Goal: Information Seeking & Learning: Learn about a topic

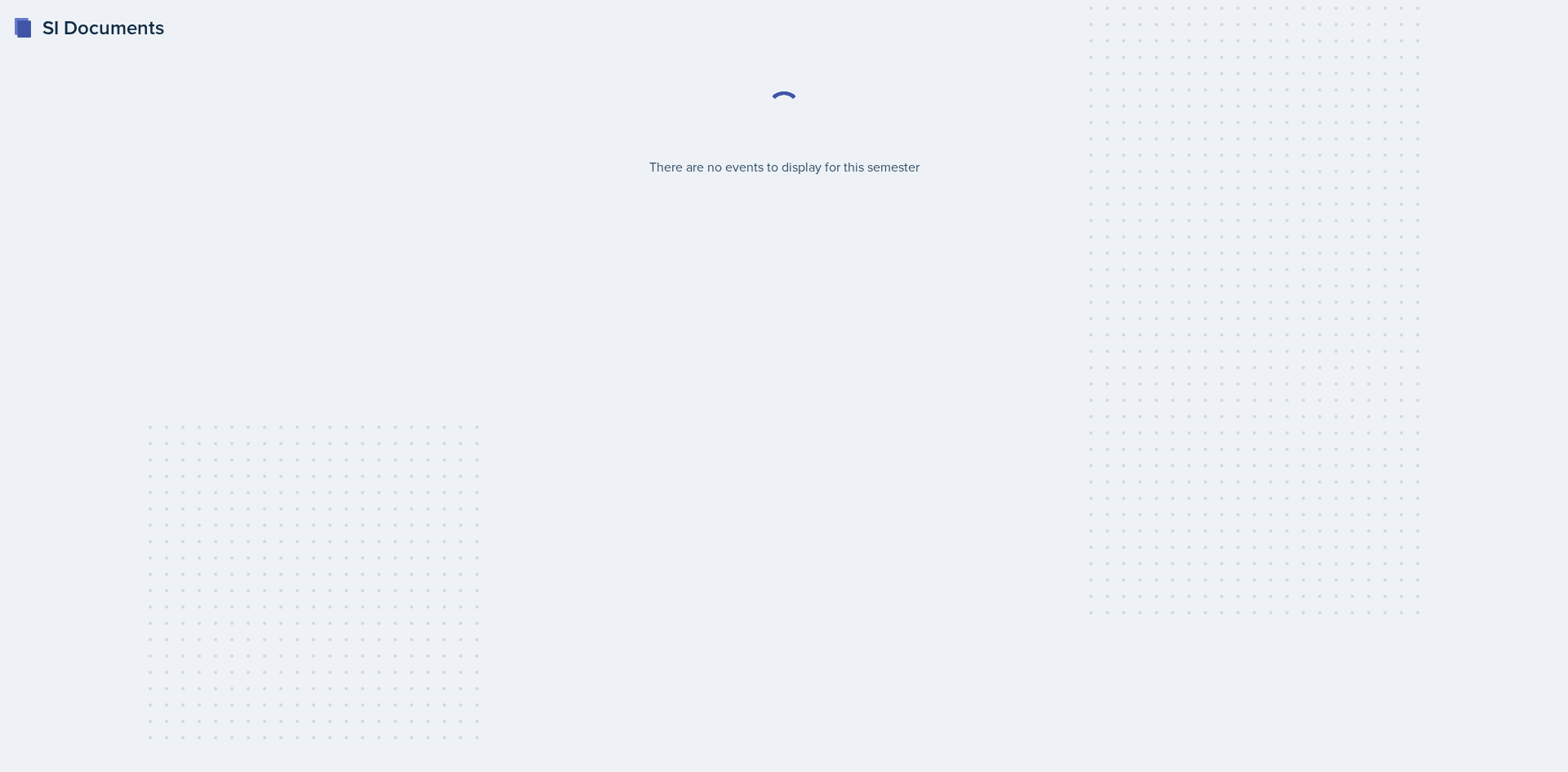
select select "2bed604d-1099-4043-b1bc-2365e8740244"
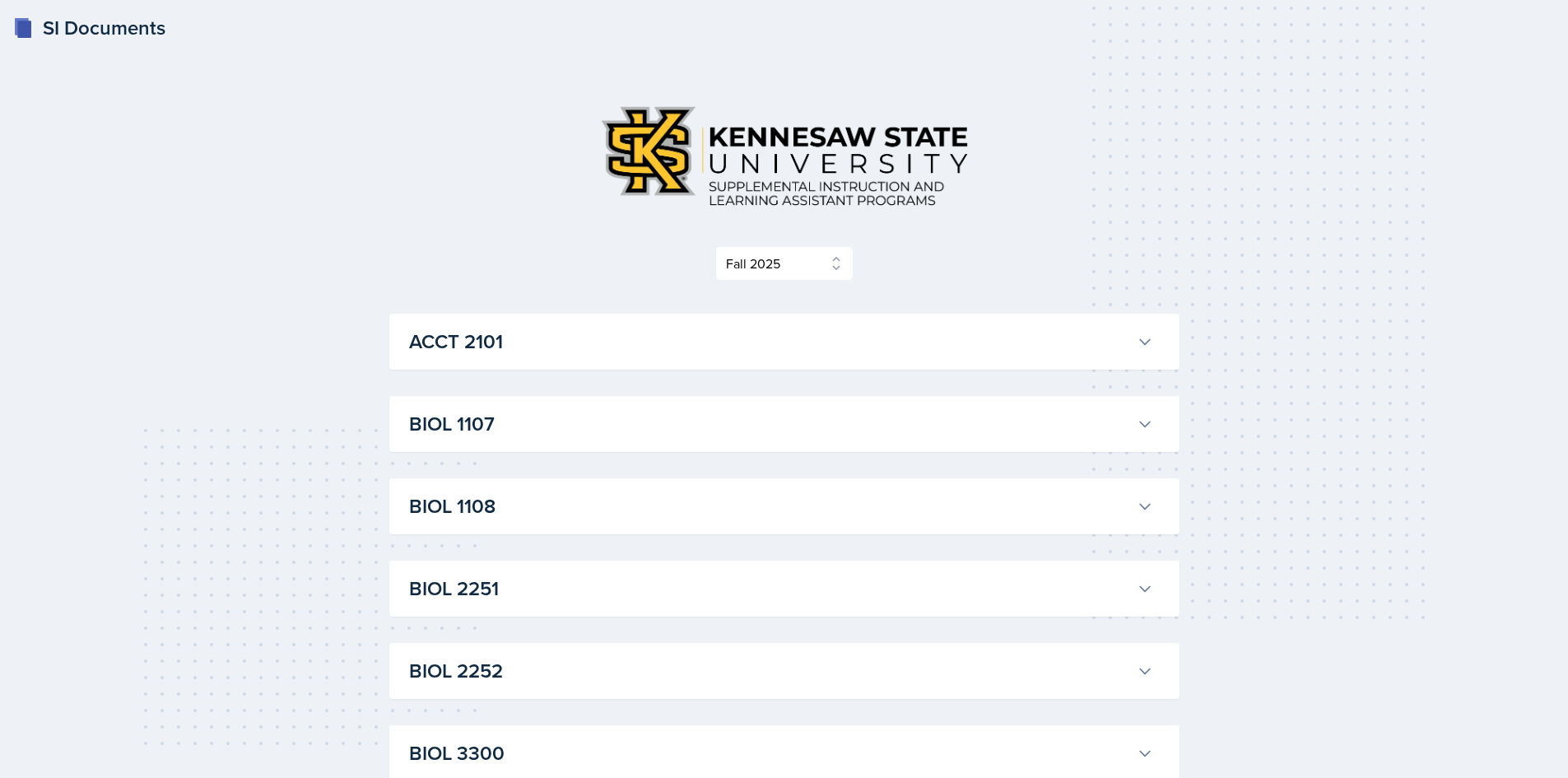
click at [1004, 347] on h3 "ACCT 2101" at bounding box center [769, 341] width 721 height 30
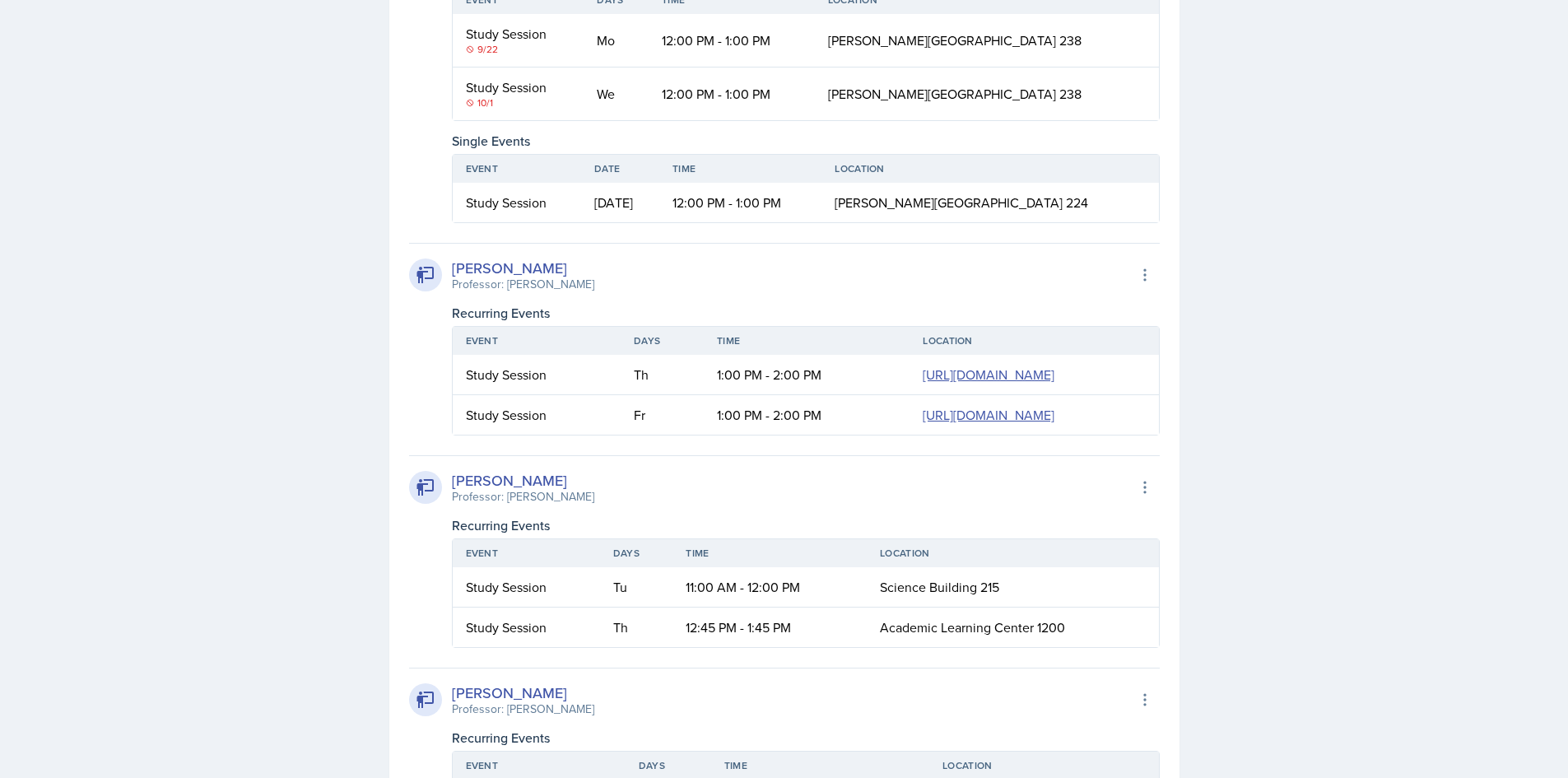
scroll to position [1317, 0]
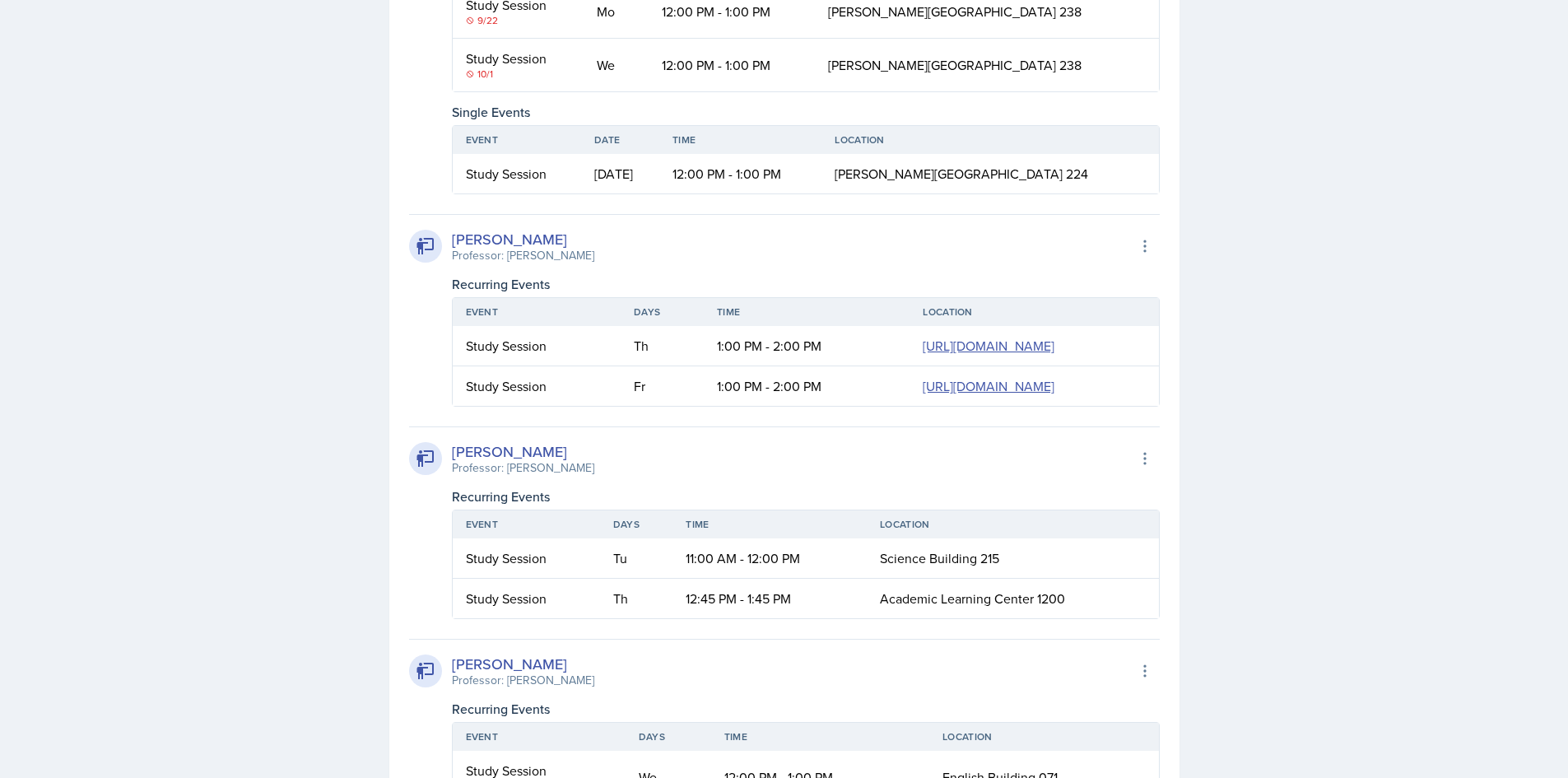
drag, startPoint x: 459, startPoint y: 504, endPoint x: 1104, endPoint y: 519, distance: 645.2
click at [1104, 194] on tr "Study Session [DATE] 12:00 PM - 1:00 PM [PERSON_NAME][GEOGRAPHIC_DATA] 224" at bounding box center [805, 174] width 706 height 40
click at [1104, 194] on td "[PERSON_NAME][GEOGRAPHIC_DATA] 224" at bounding box center [989, 174] width 337 height 40
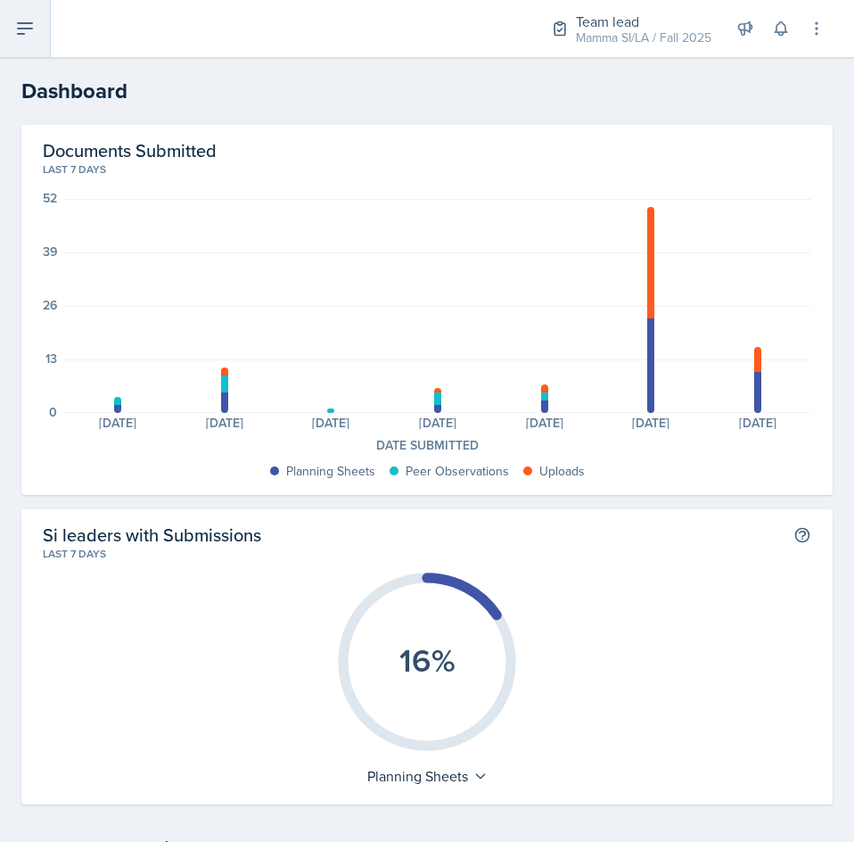
click at [15, 34] on icon at bounding box center [24, 28] width 21 height 21
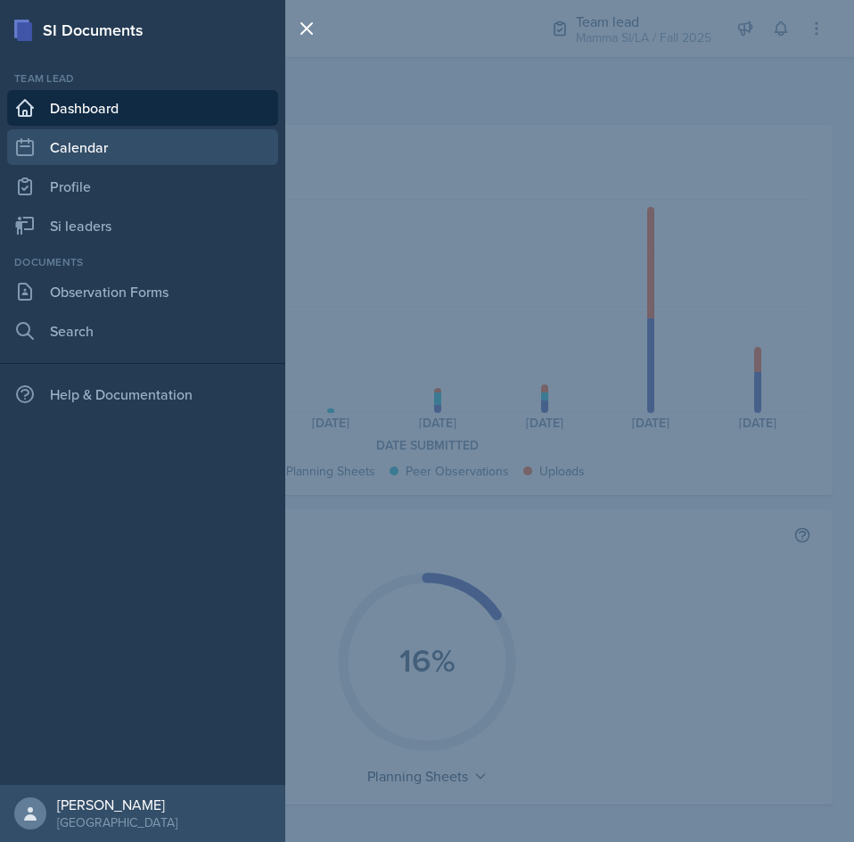
click at [90, 141] on link "Calendar" at bounding box center [142, 147] width 271 height 36
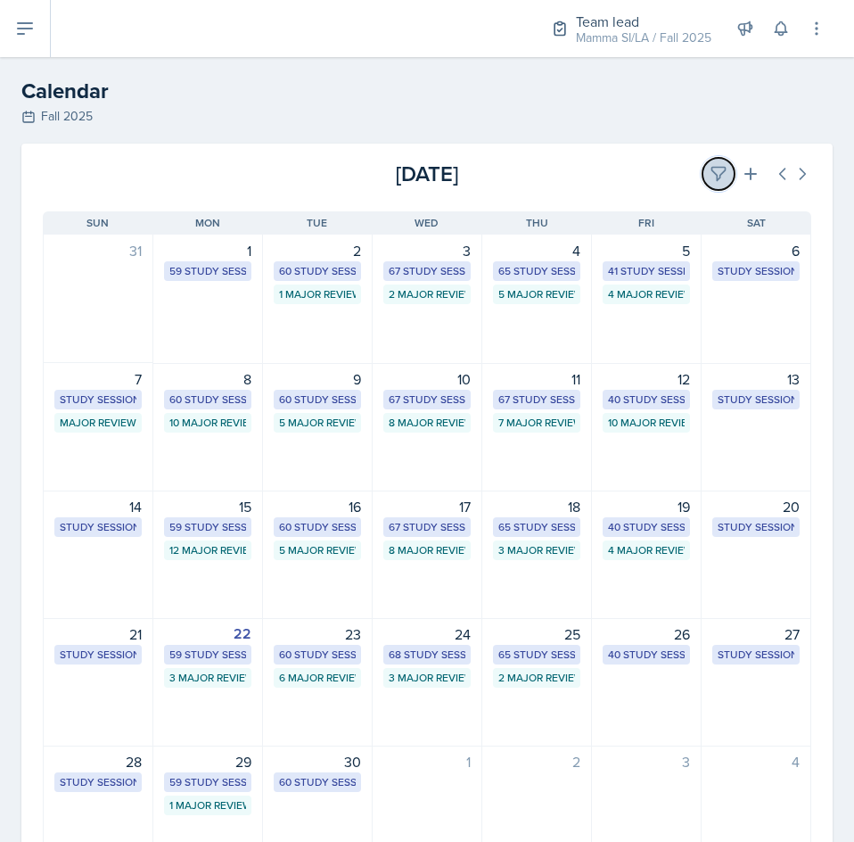
click at [712, 177] on icon at bounding box center [719, 174] width 18 height 18
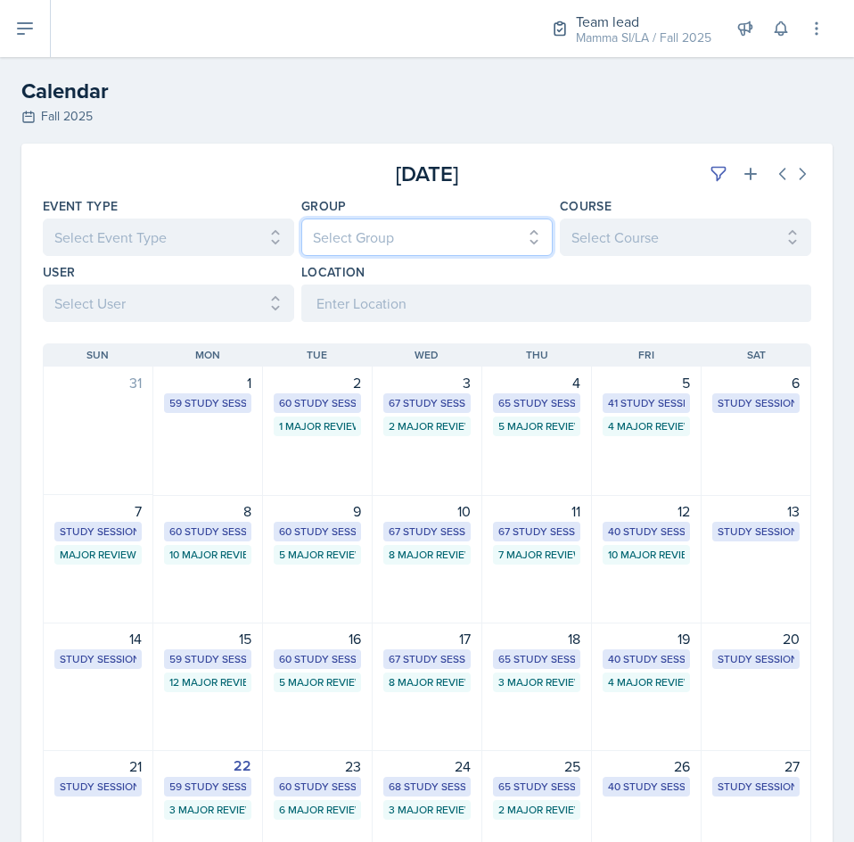
click at [471, 228] on select "Select Group All Demon SI of Fleet Street Les Mariettables Lion King Mamma SI/L…" at bounding box center [426, 236] width 251 height 37
select select "9642c9bf-76f9-4442-a3b4-36d015a1a667"
click at [301, 218] on select "Select Group All Demon SI of Fleet Street Les Mariettables Lion King Mamma SI/L…" at bounding box center [426, 236] width 251 height 37
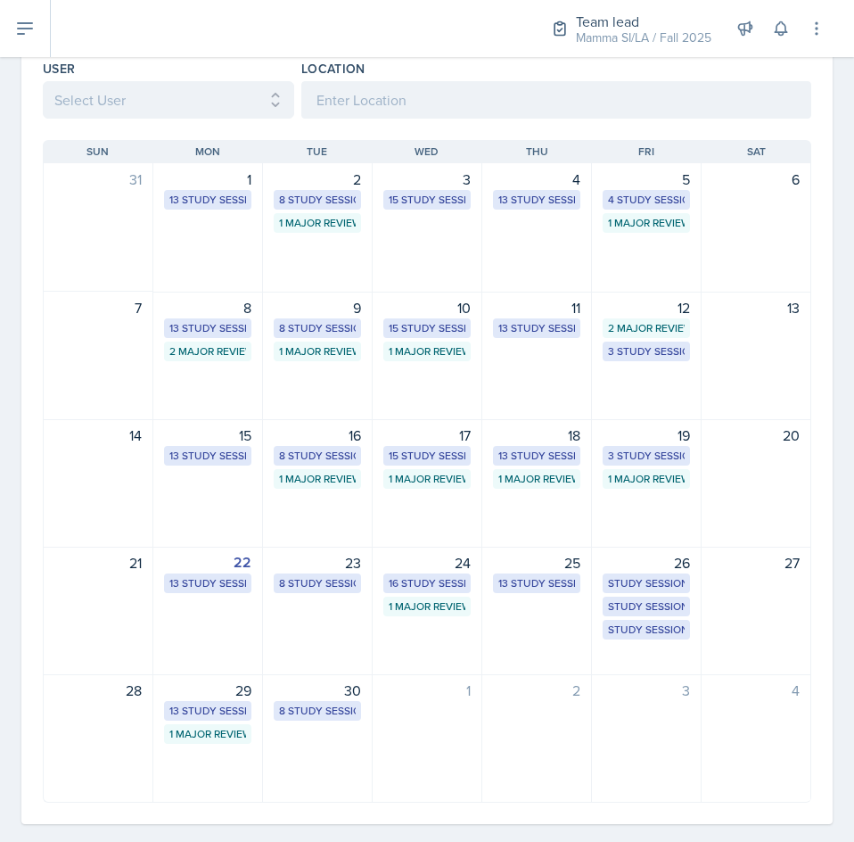
scroll to position [228, 0]
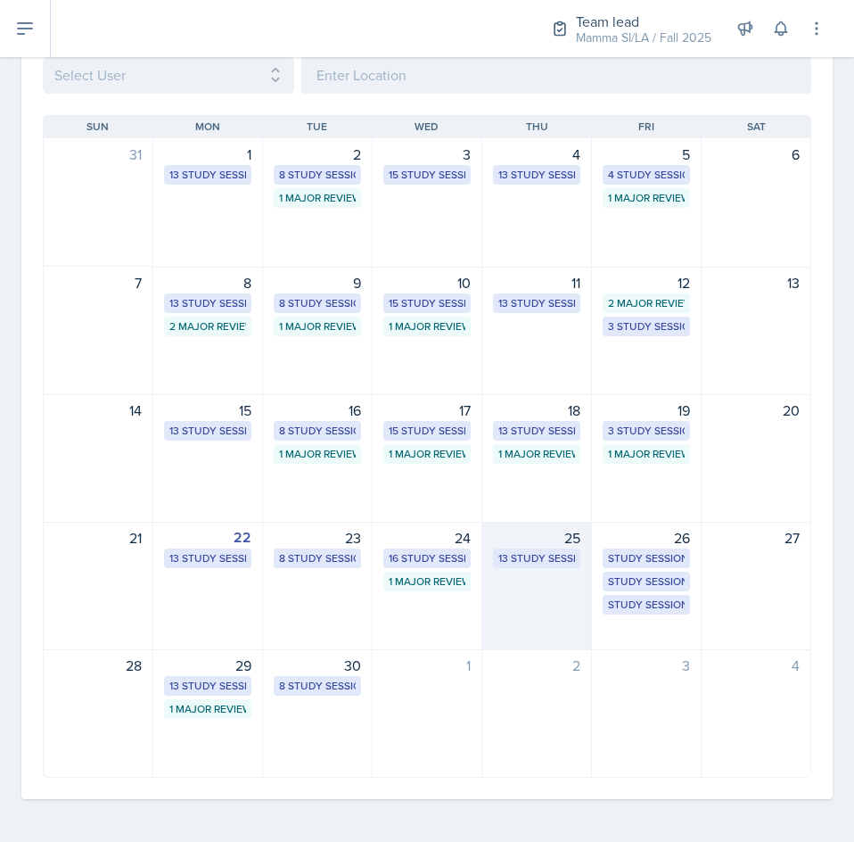
click at [557, 599] on div "25 13 Study Sessions" at bounding box center [537, 586] width 110 height 128
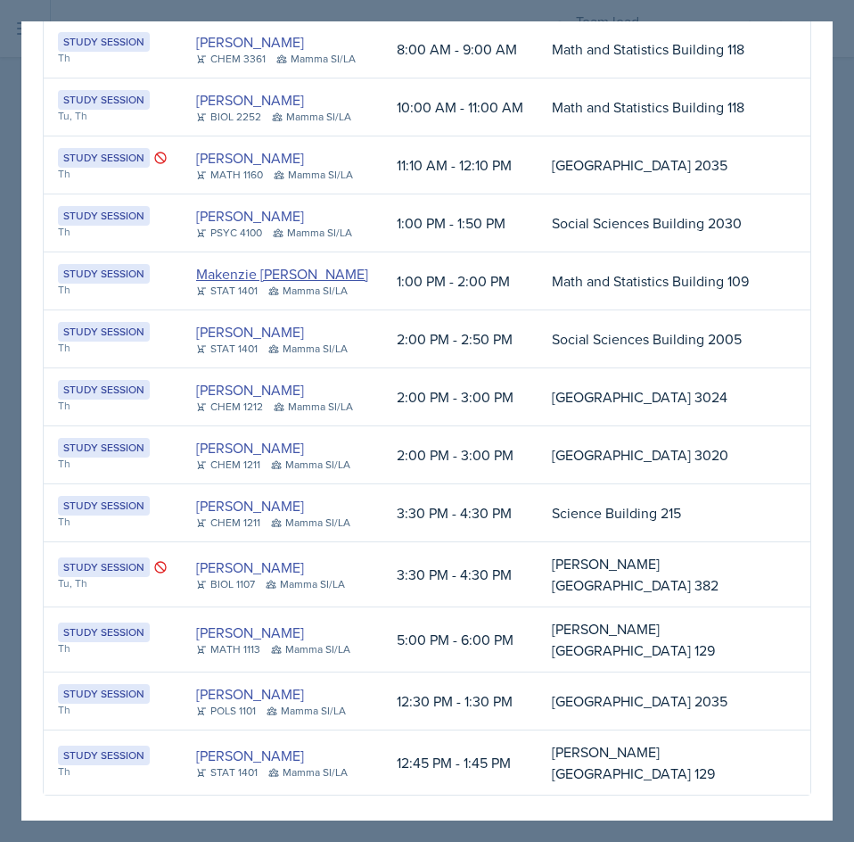
scroll to position [102, 0]
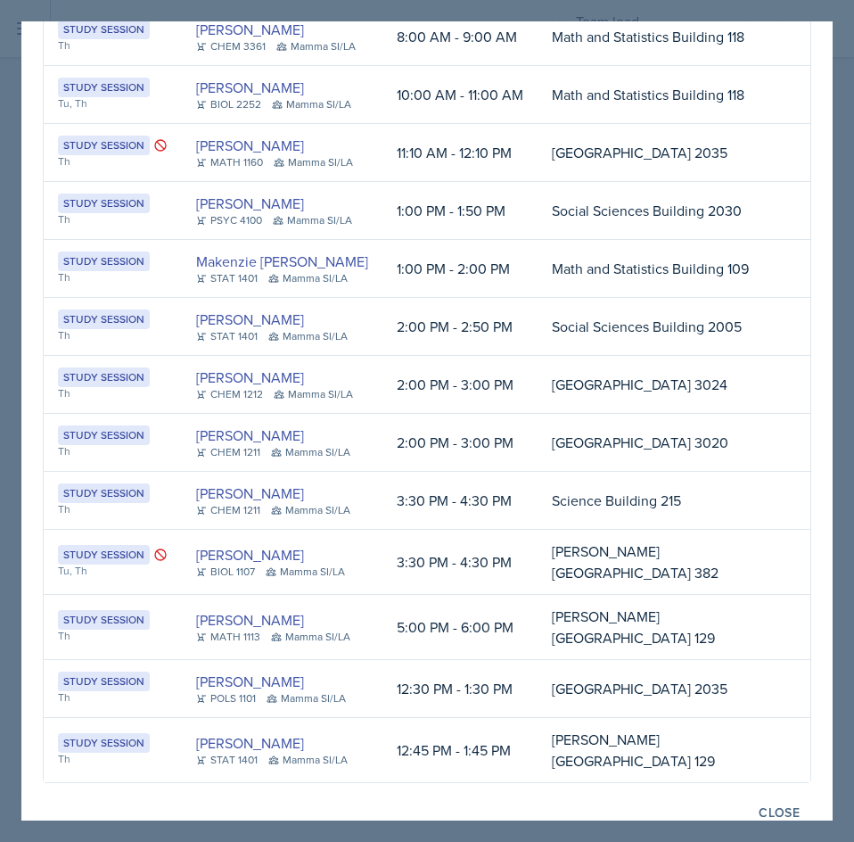
click at [299, 811] on div at bounding box center [427, 421] width 854 height 842
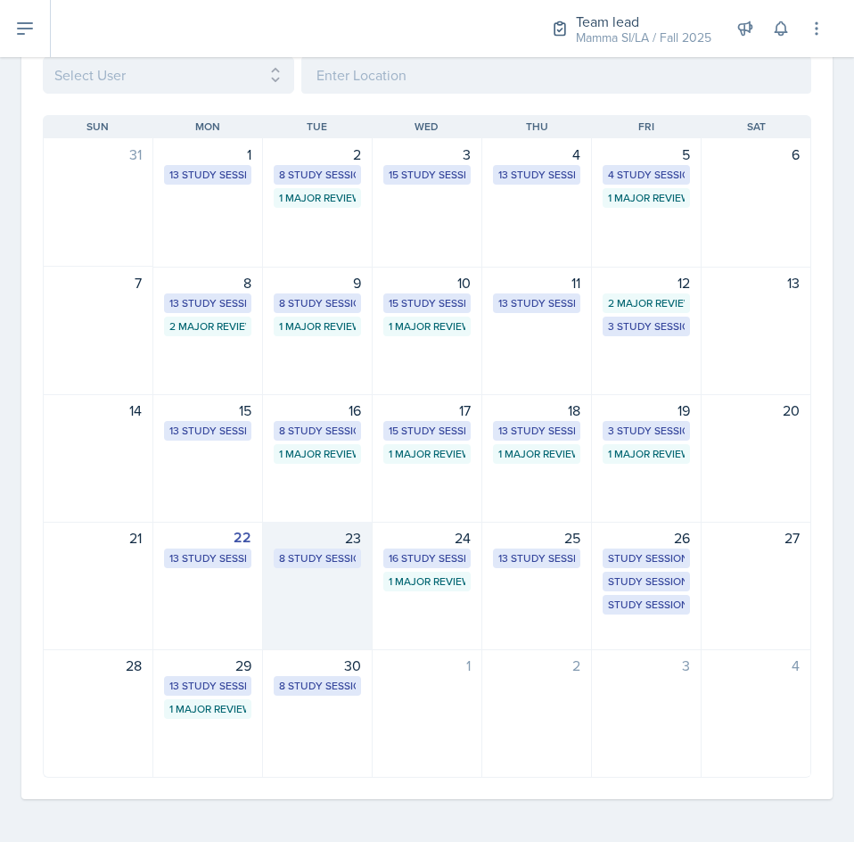
click at [322, 594] on div "23 8 Study Sessions" at bounding box center [318, 586] width 110 height 128
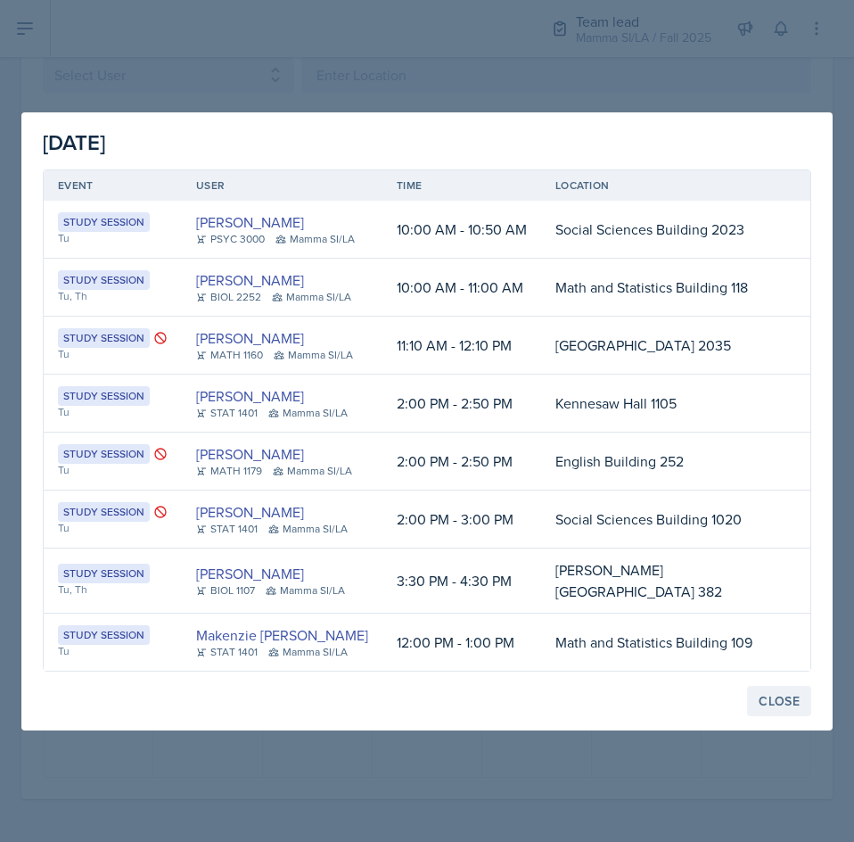
click at [794, 698] on div "Close" at bounding box center [779, 701] width 41 height 14
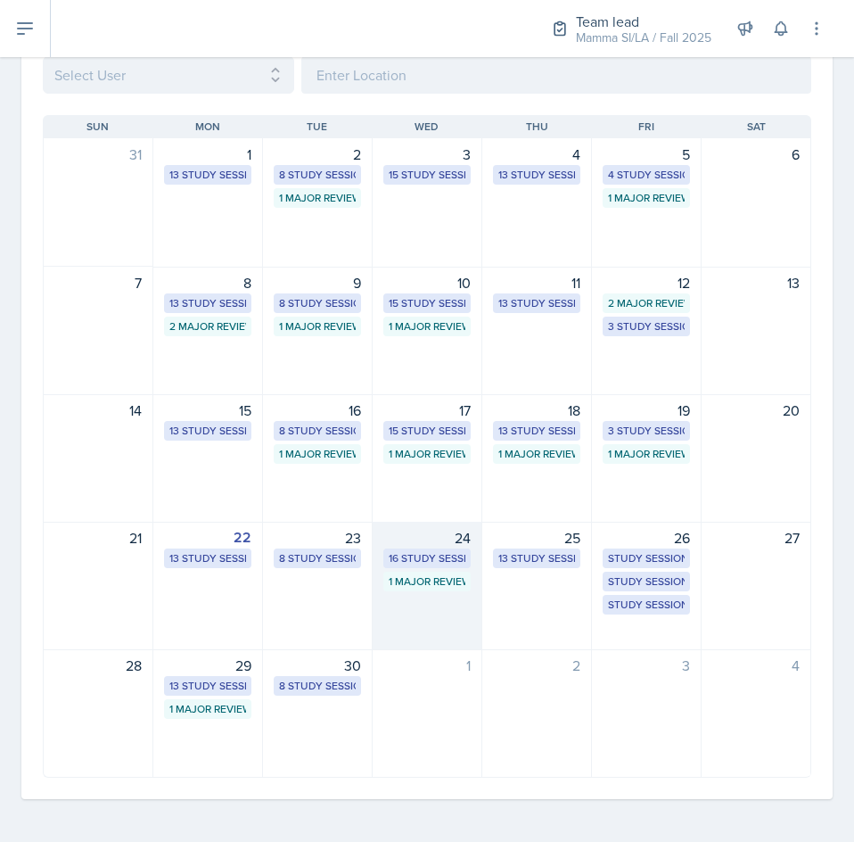
click at [420, 611] on div "24 16 Study Sessions 1 Major Review Session" at bounding box center [428, 586] width 110 height 128
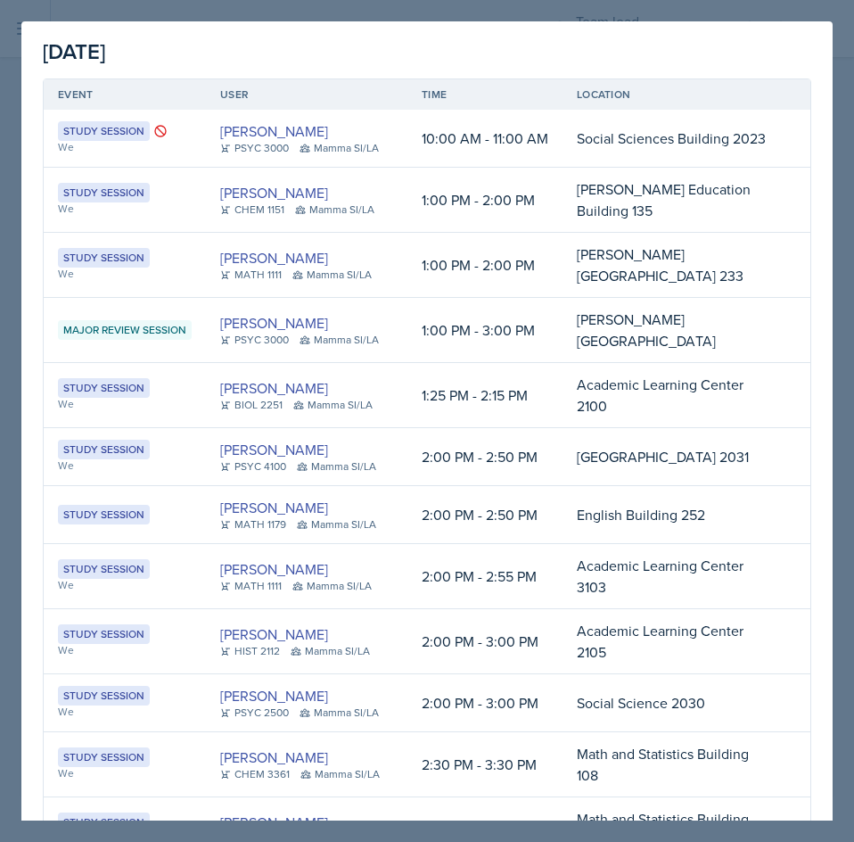
click at [837, 259] on div at bounding box center [427, 421] width 854 height 842
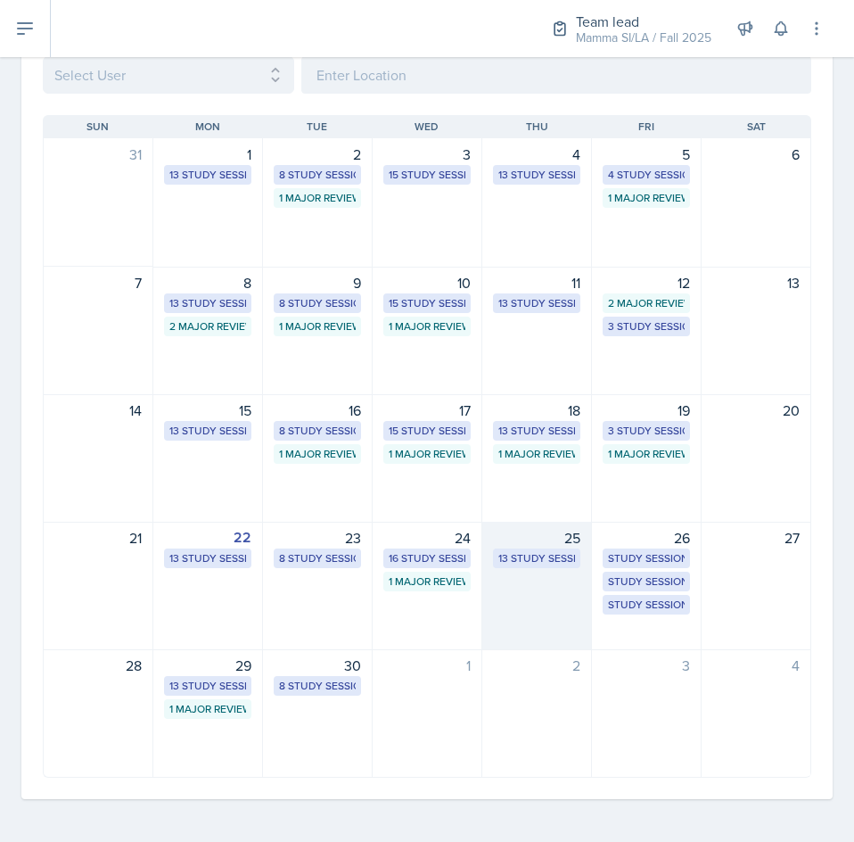
click at [533, 593] on div "25 13 Study Sessions" at bounding box center [537, 586] width 110 height 128
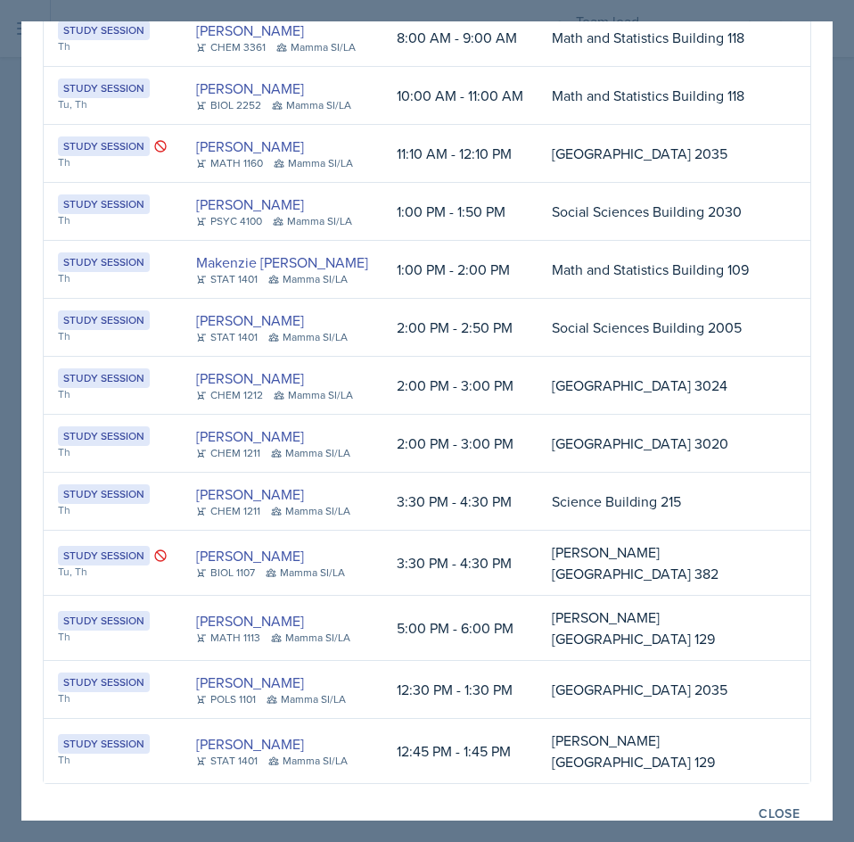
scroll to position [102, 0]
click at [759, 805] on div "Close" at bounding box center [779, 812] width 41 height 14
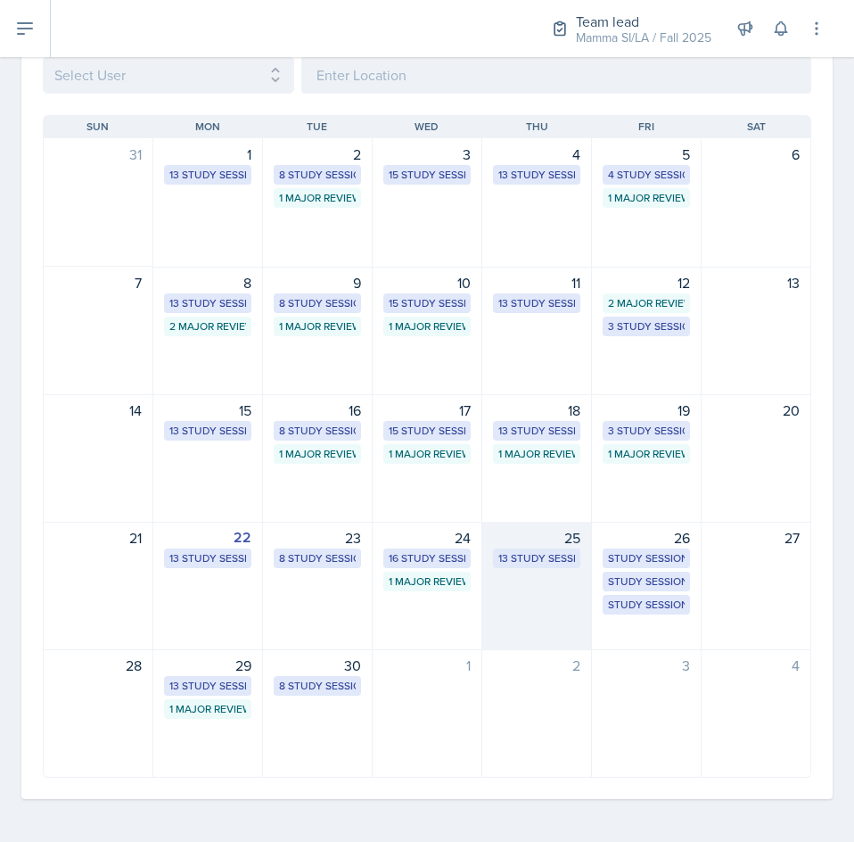
click at [518, 572] on div "25 13 Study Sessions" at bounding box center [537, 586] width 110 height 128
click at [0, 0] on td "3:30 PM - 4:30 PM" at bounding box center [0, 0] width 0 height 0
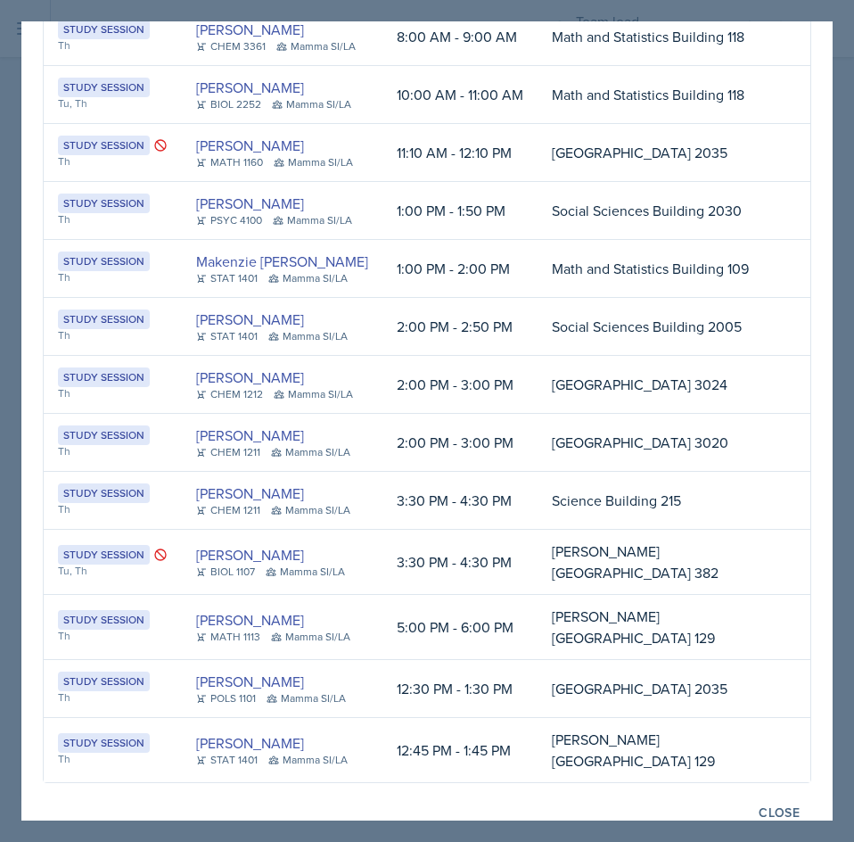
scroll to position [0, 0]
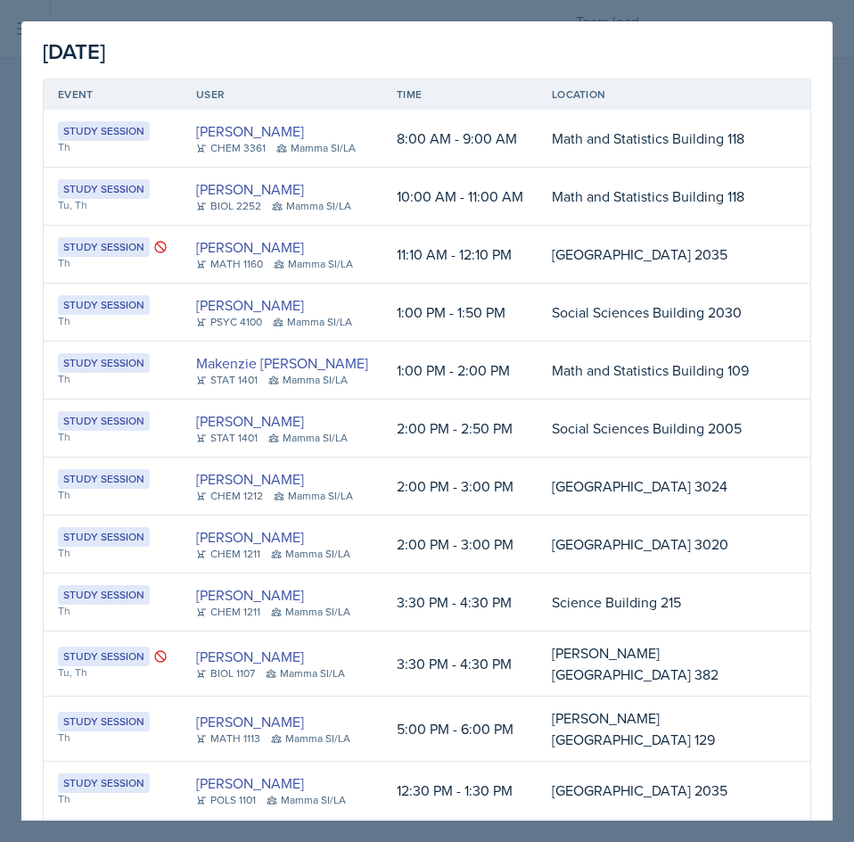
click at [786, 811] on div at bounding box center [427, 421] width 854 height 842
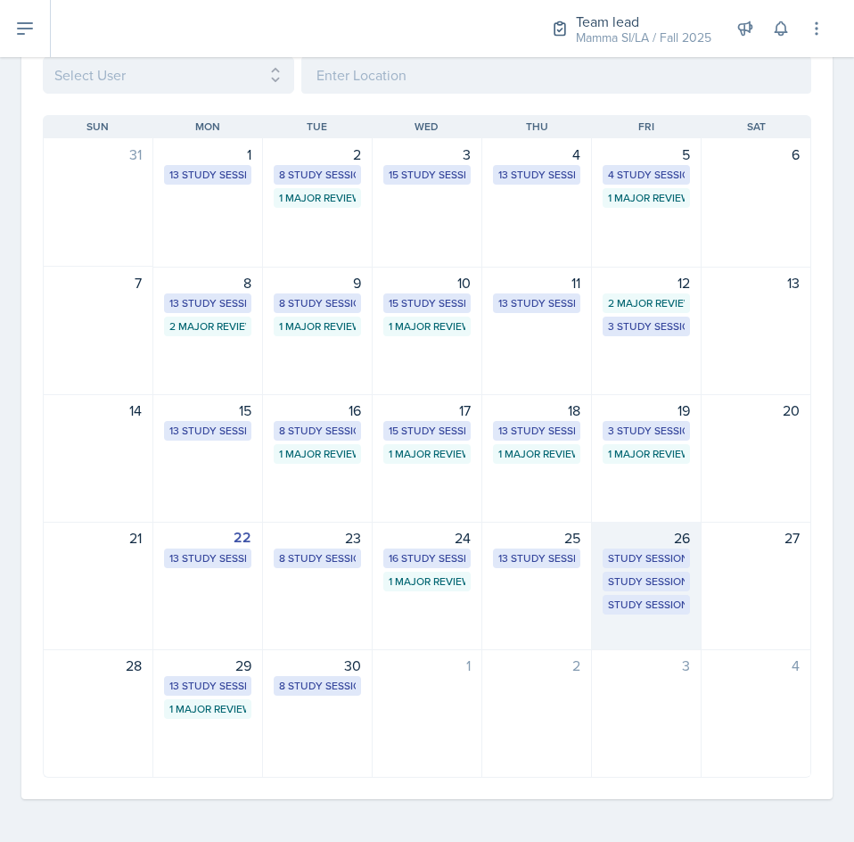
click at [661, 628] on div "26 Study Session Academic Learning Center 2100 1:25 PM - 2:15 PM Study Session …" at bounding box center [647, 586] width 110 height 128
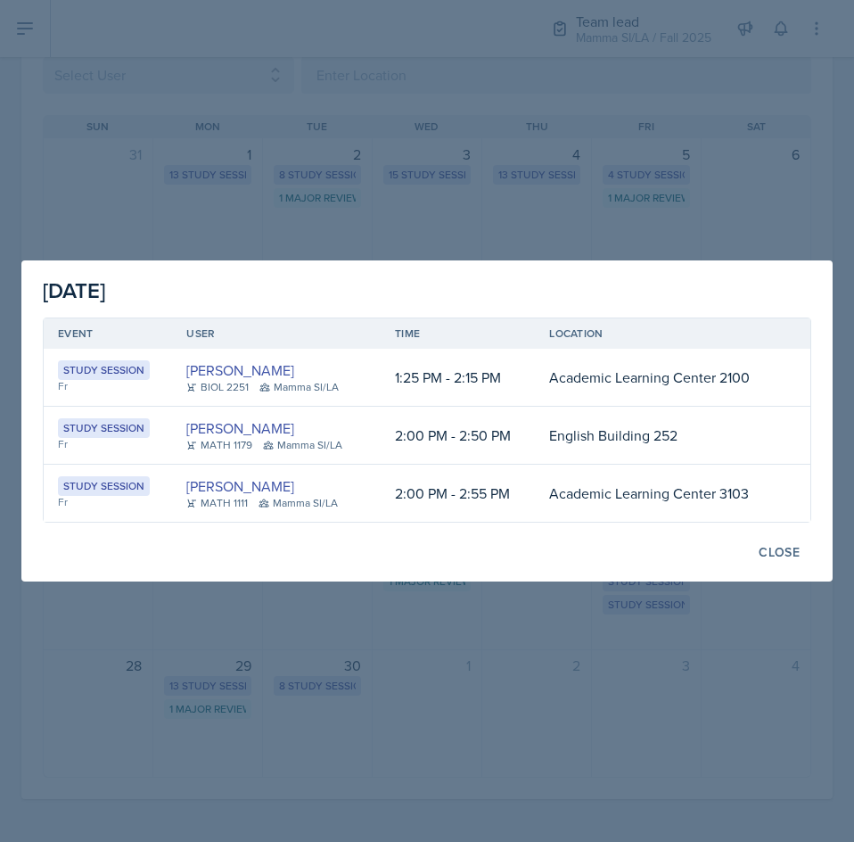
click at [707, 663] on div at bounding box center [427, 421] width 854 height 842
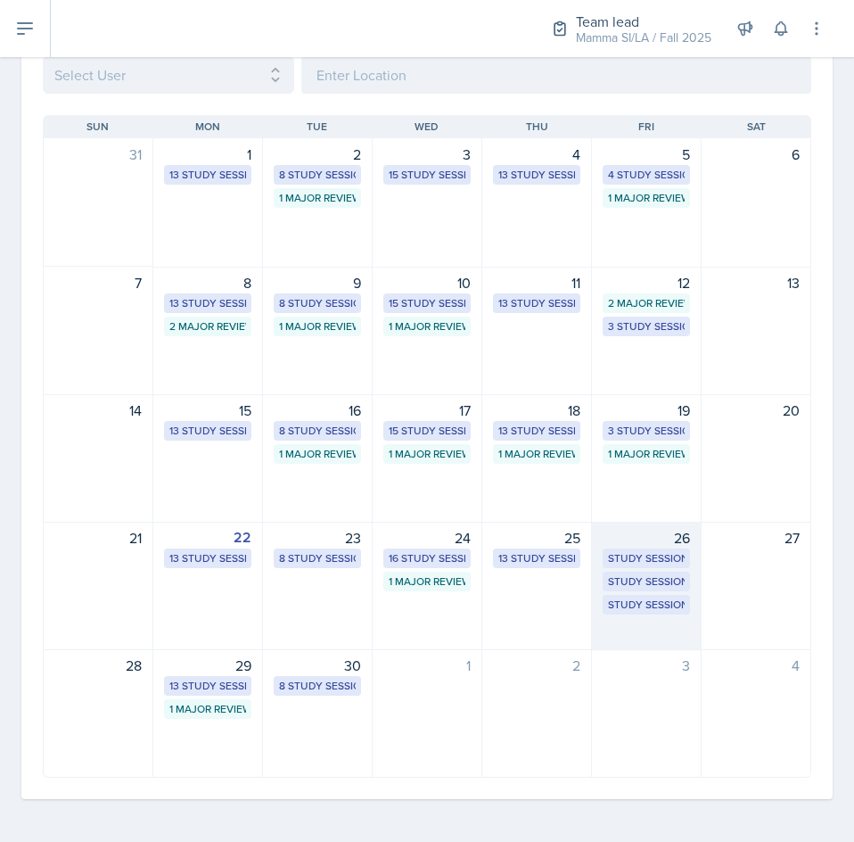
click at [655, 625] on div "26 Study Session Academic Learning Center 2100 1:25 PM - 2:15 PM Study Session …" at bounding box center [647, 586] width 110 height 128
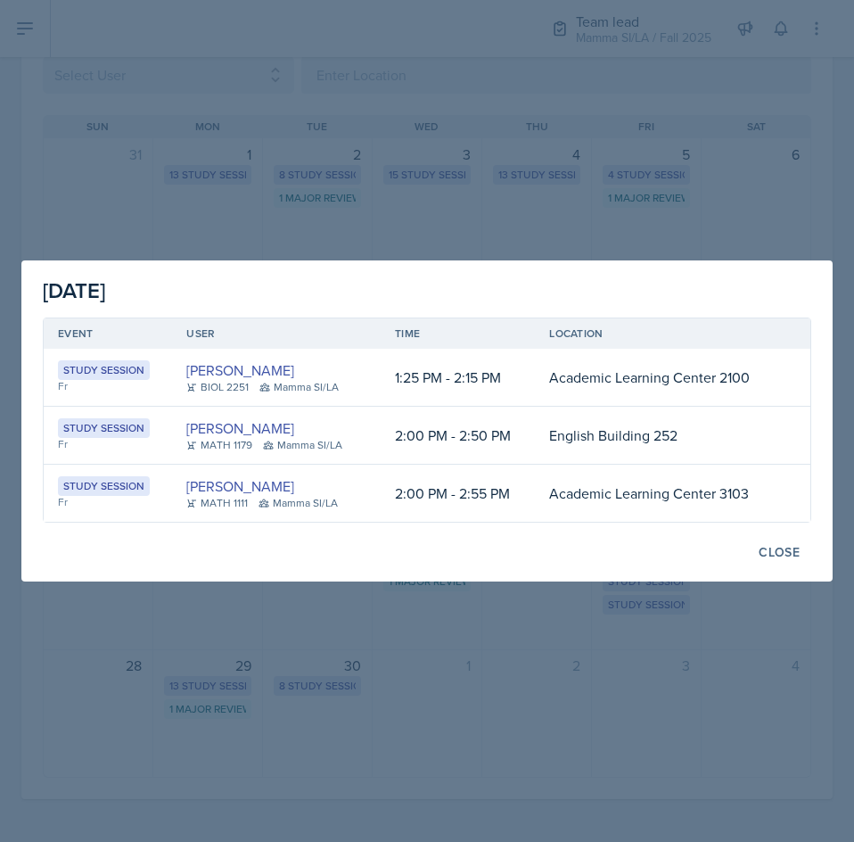
click at [580, 654] on div at bounding box center [427, 421] width 854 height 842
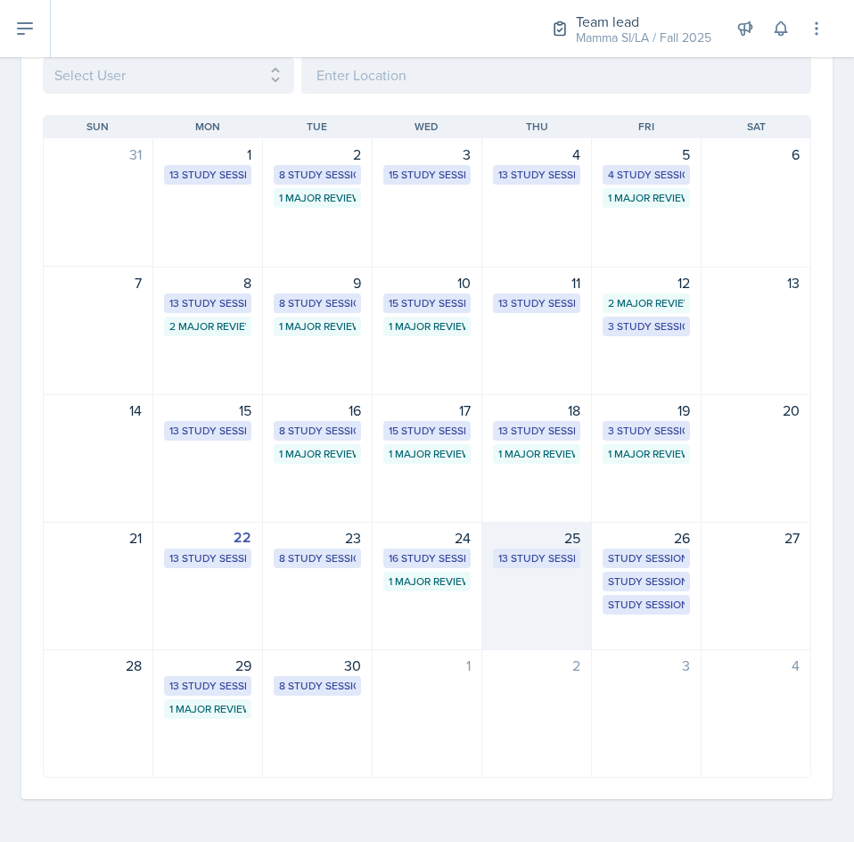
click at [527, 614] on div "25 13 Study Sessions" at bounding box center [537, 586] width 110 height 128
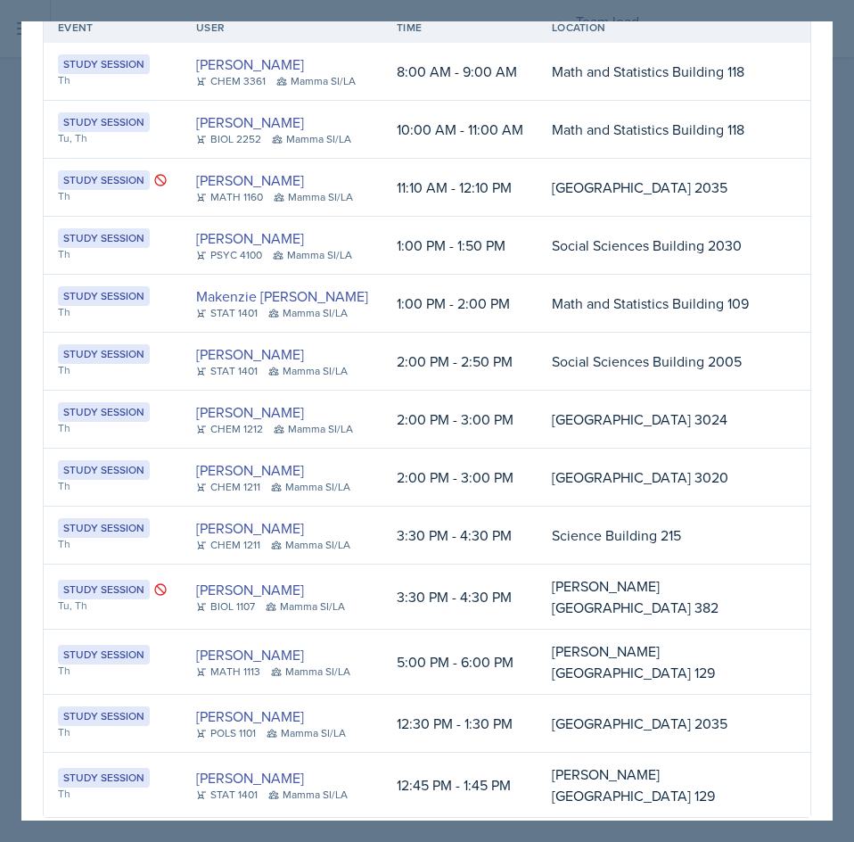
scroll to position [102, 0]
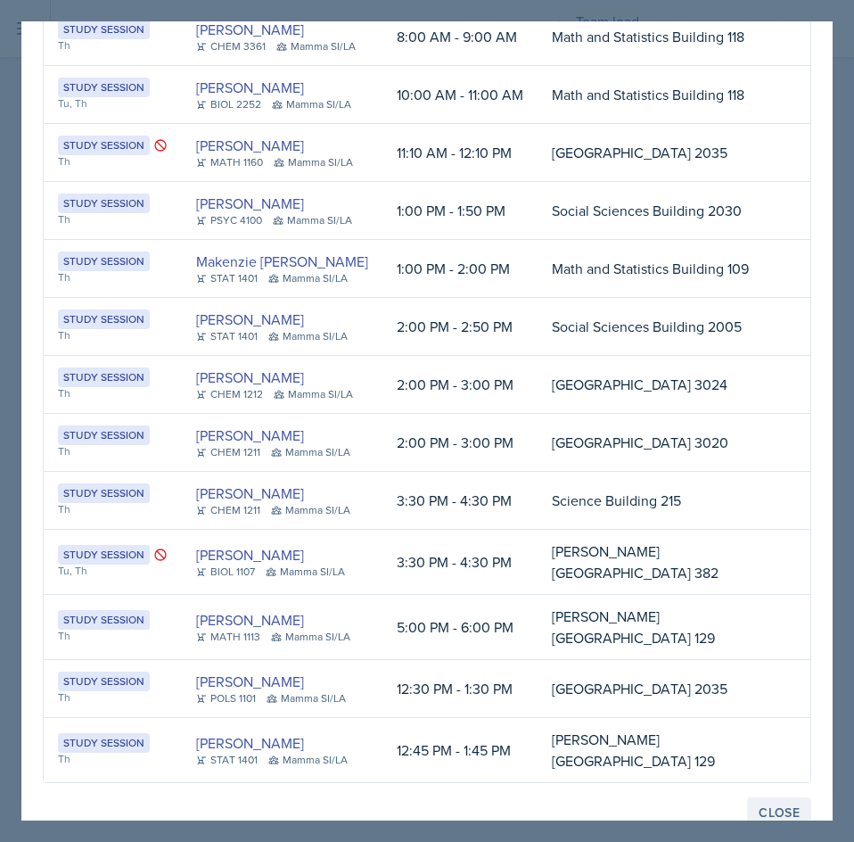
click at [776, 805] on div "Close" at bounding box center [779, 812] width 41 height 14
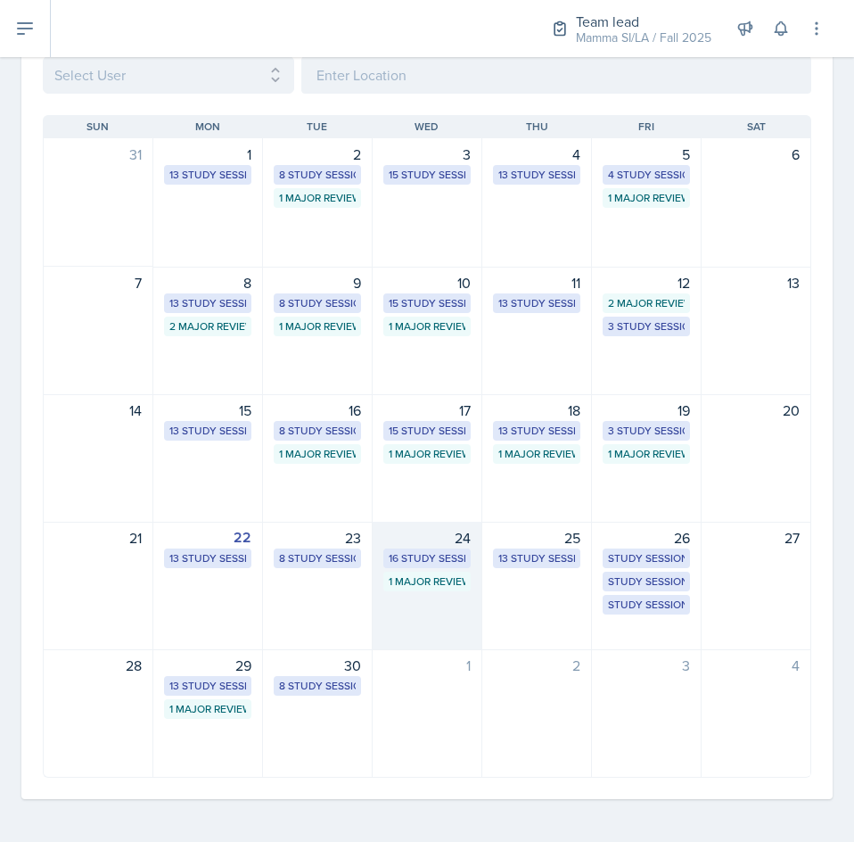
click at [424, 624] on div "24 16 Study Sessions 1 Major Review Session" at bounding box center [428, 586] width 110 height 128
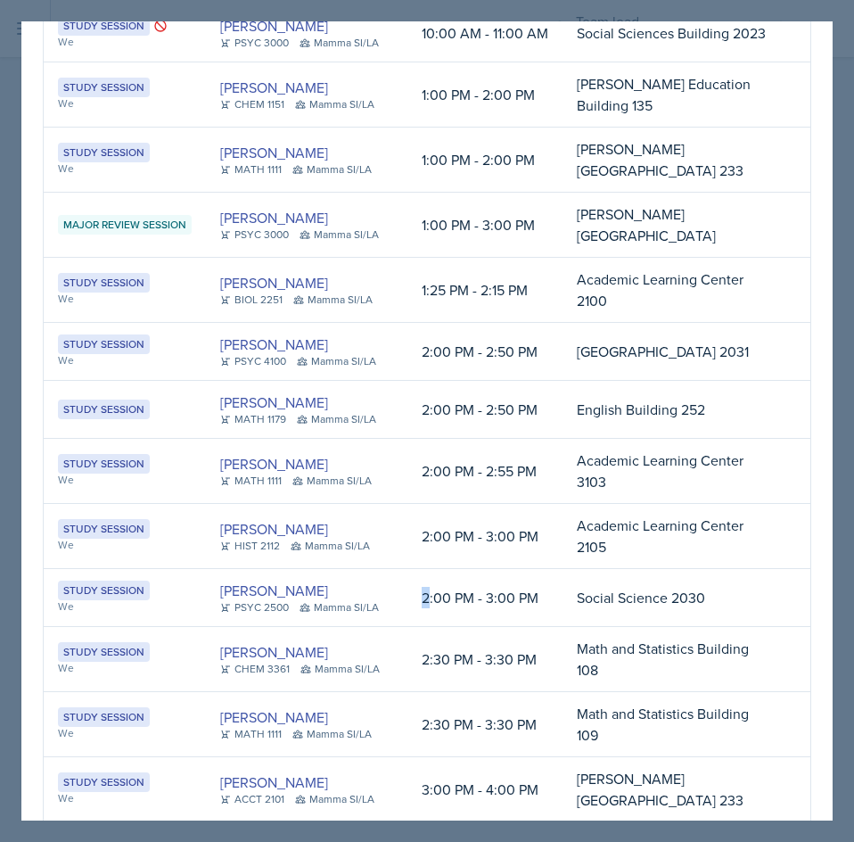
click at [424, 624] on td "2:00 PM - 3:00 PM" at bounding box center [484, 598] width 155 height 58
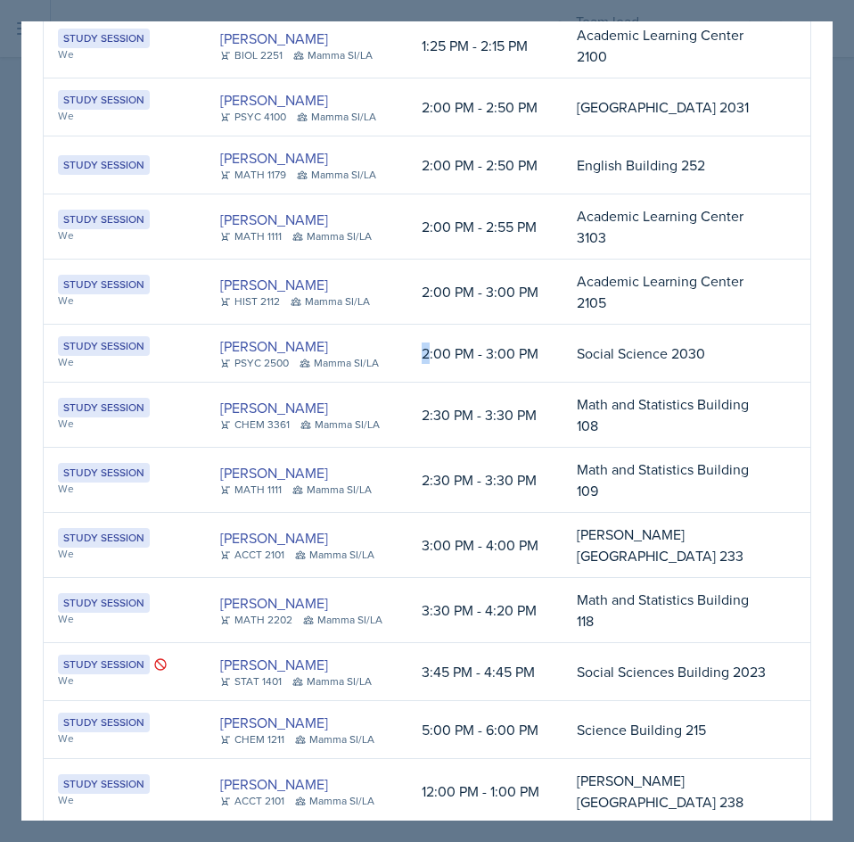
scroll to position [426, 0]
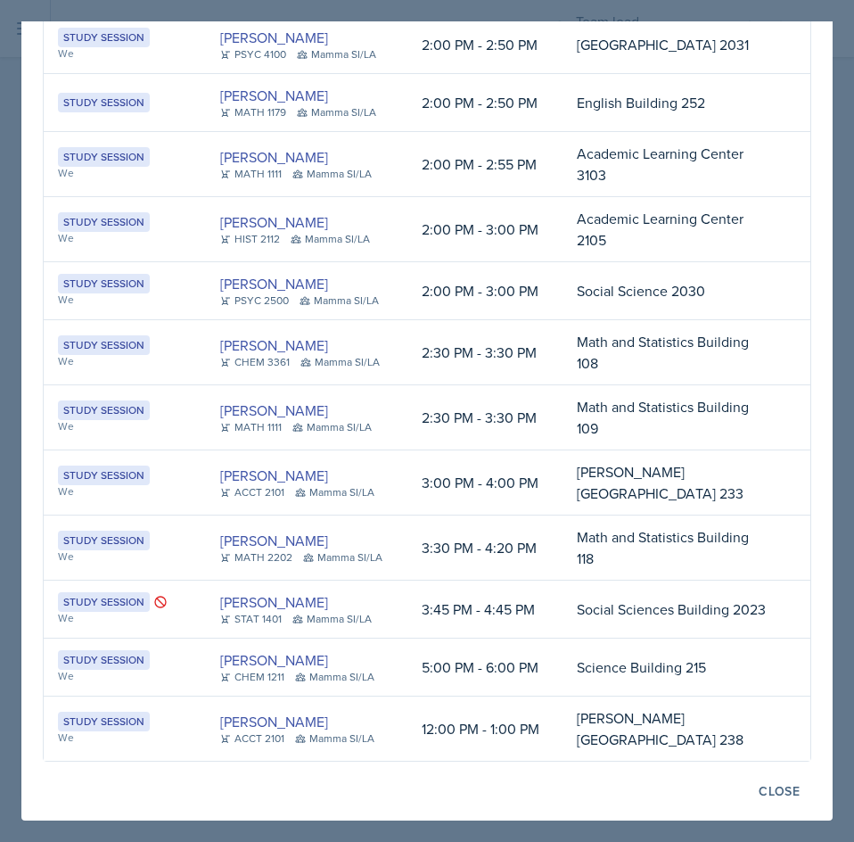
click at [399, 684] on td "Markcharles Ogunjiofor CHEM 1211 Mamma SI/LA" at bounding box center [307, 667] width 202 height 58
click at [759, 798] on div "Close" at bounding box center [779, 791] width 41 height 14
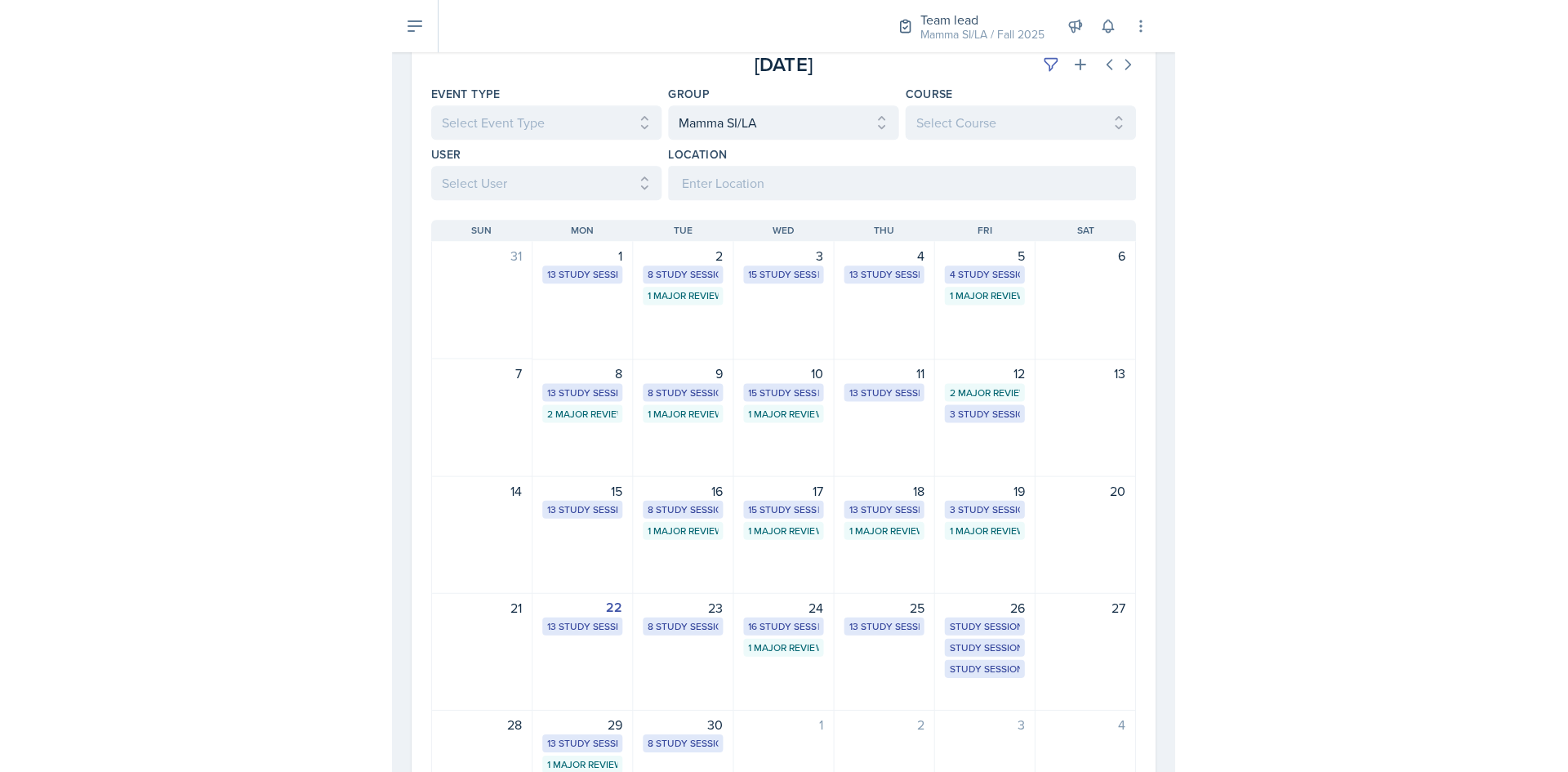
scroll to position [0, 0]
